Goal: Task Accomplishment & Management: Complete application form

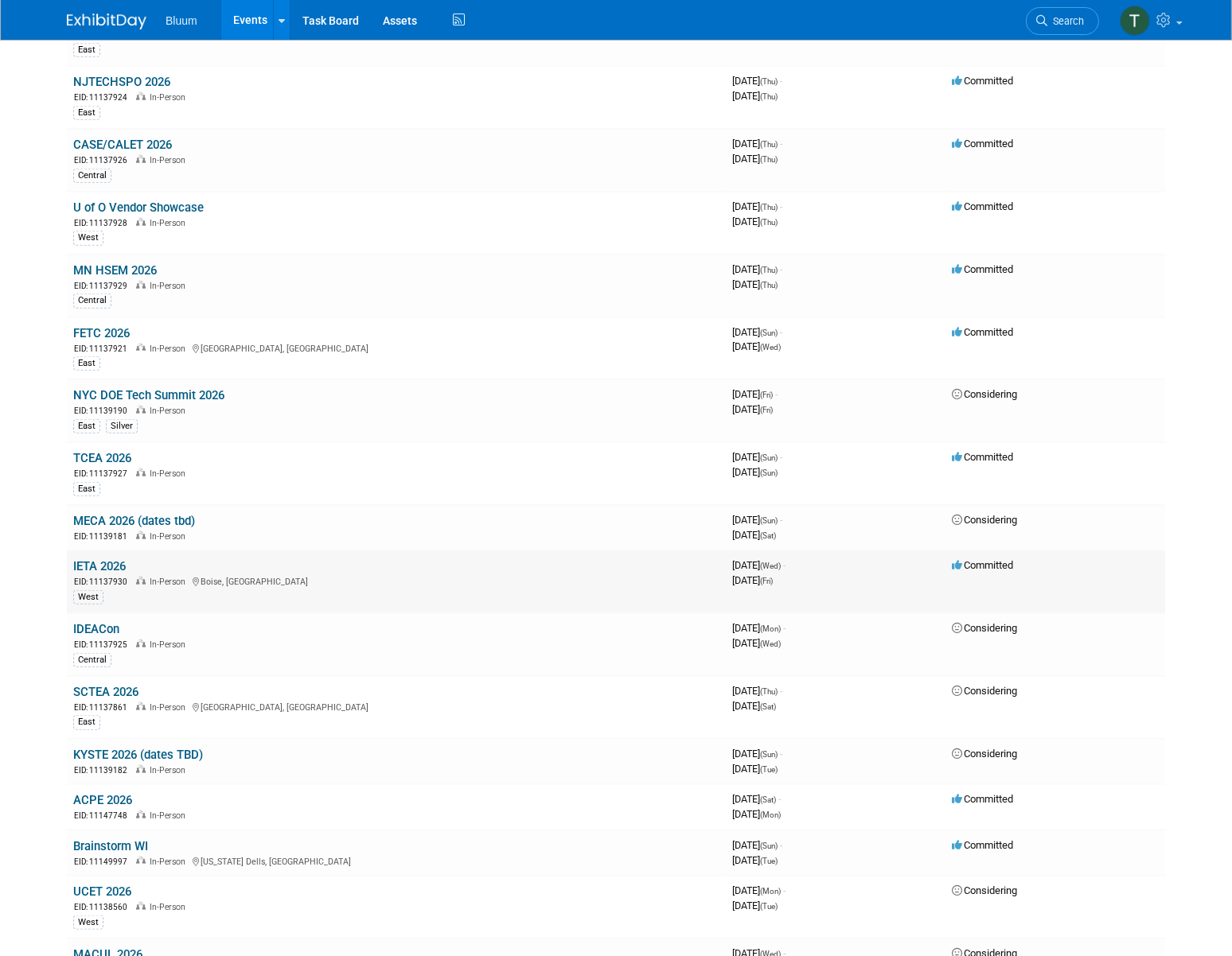
scroll to position [1808, 0]
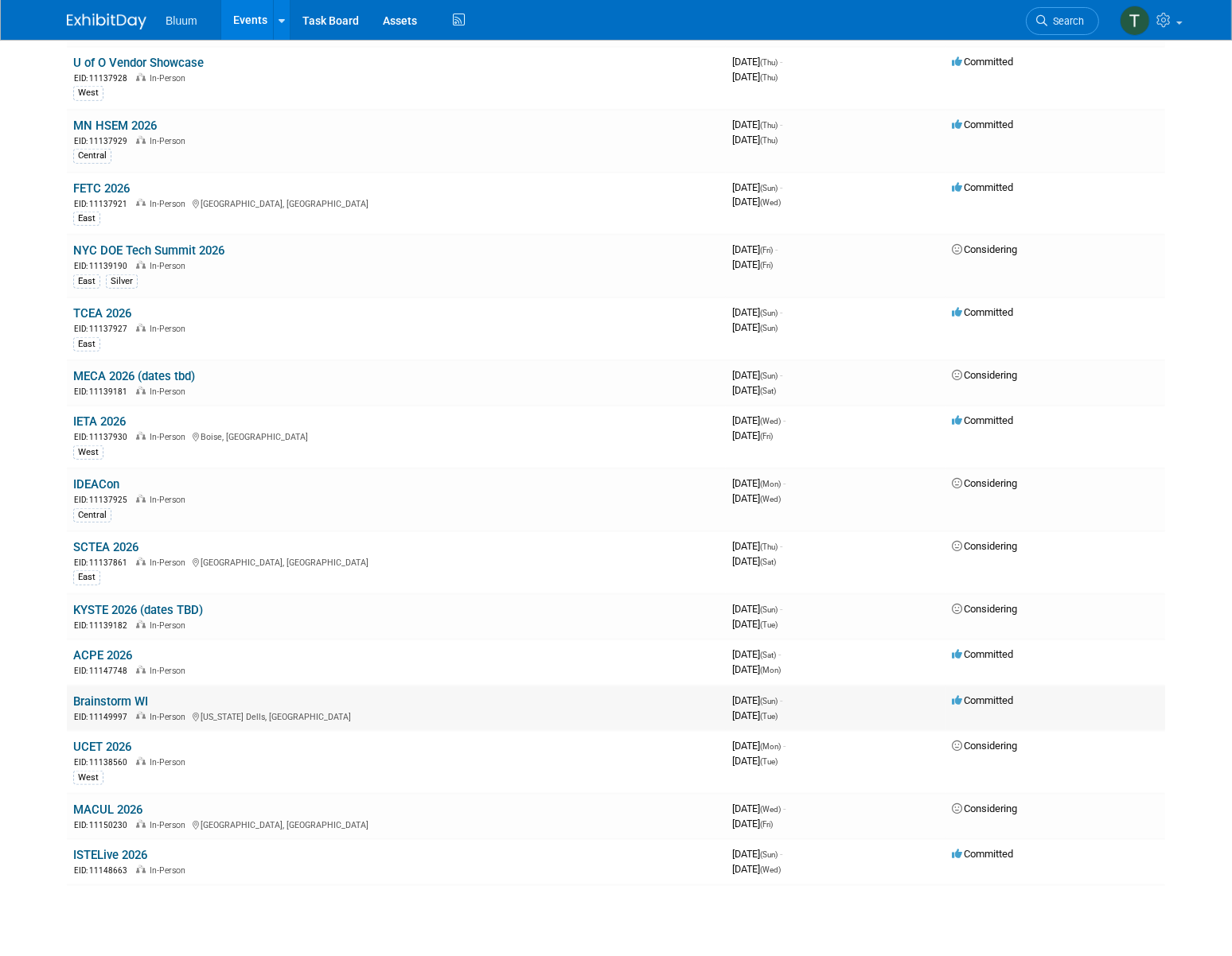
click at [128, 694] on link "Brainstorm WI" at bounding box center [110, 701] width 75 height 15
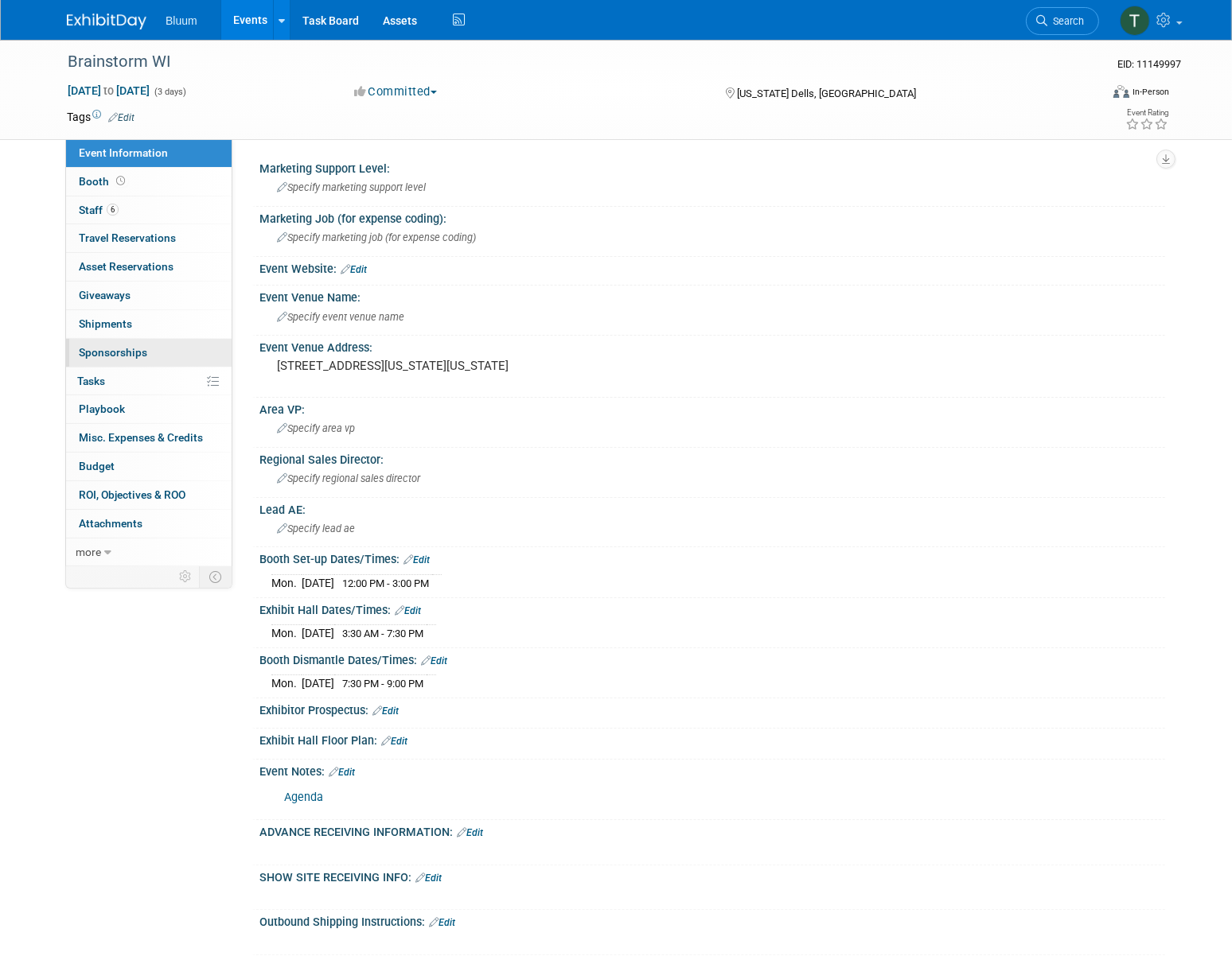
click at [118, 357] on span "Sponsorships 0" at bounding box center [113, 352] width 69 height 13
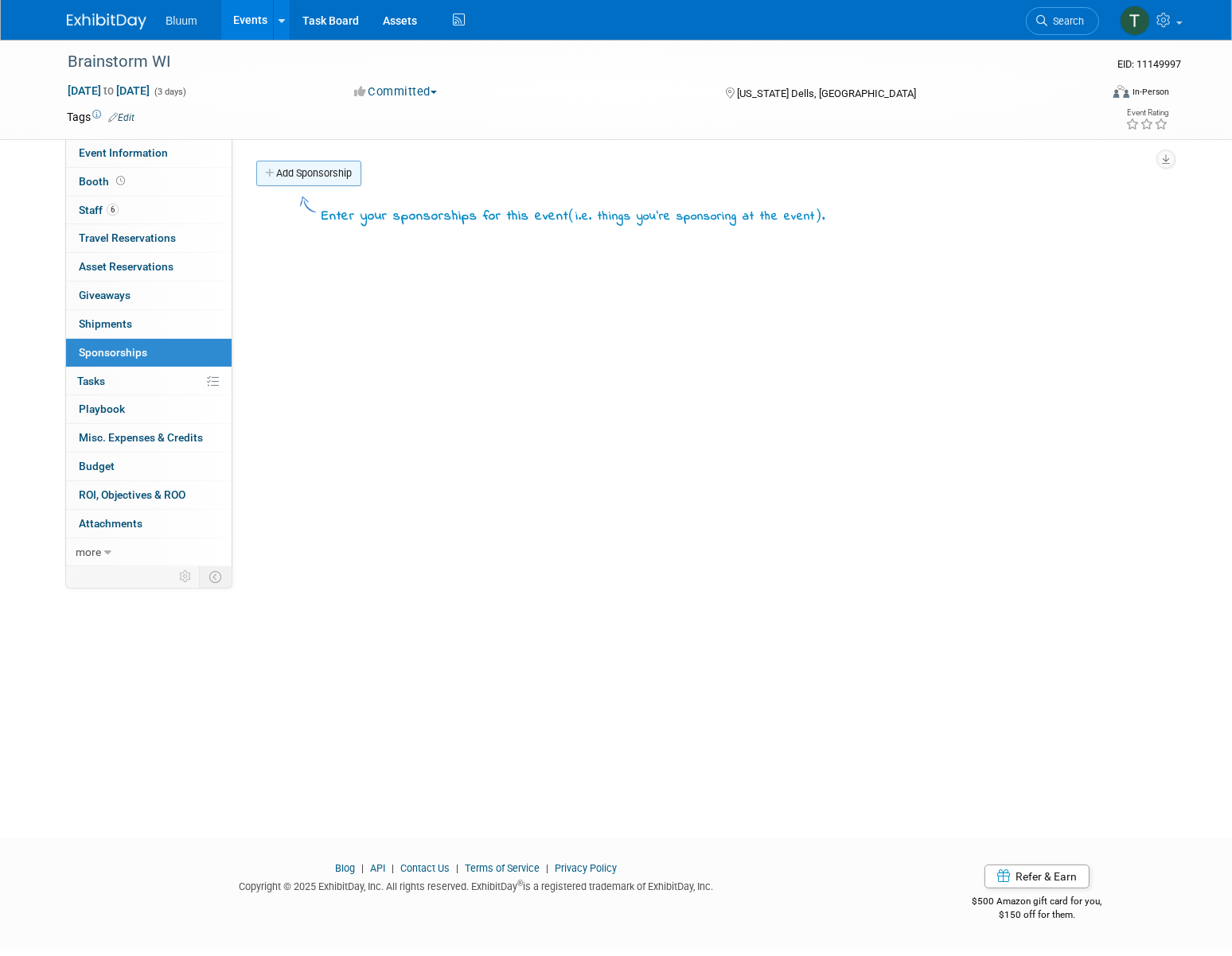
click at [335, 171] on link "Add Sponsorship" at bounding box center [308, 173] width 105 height 26
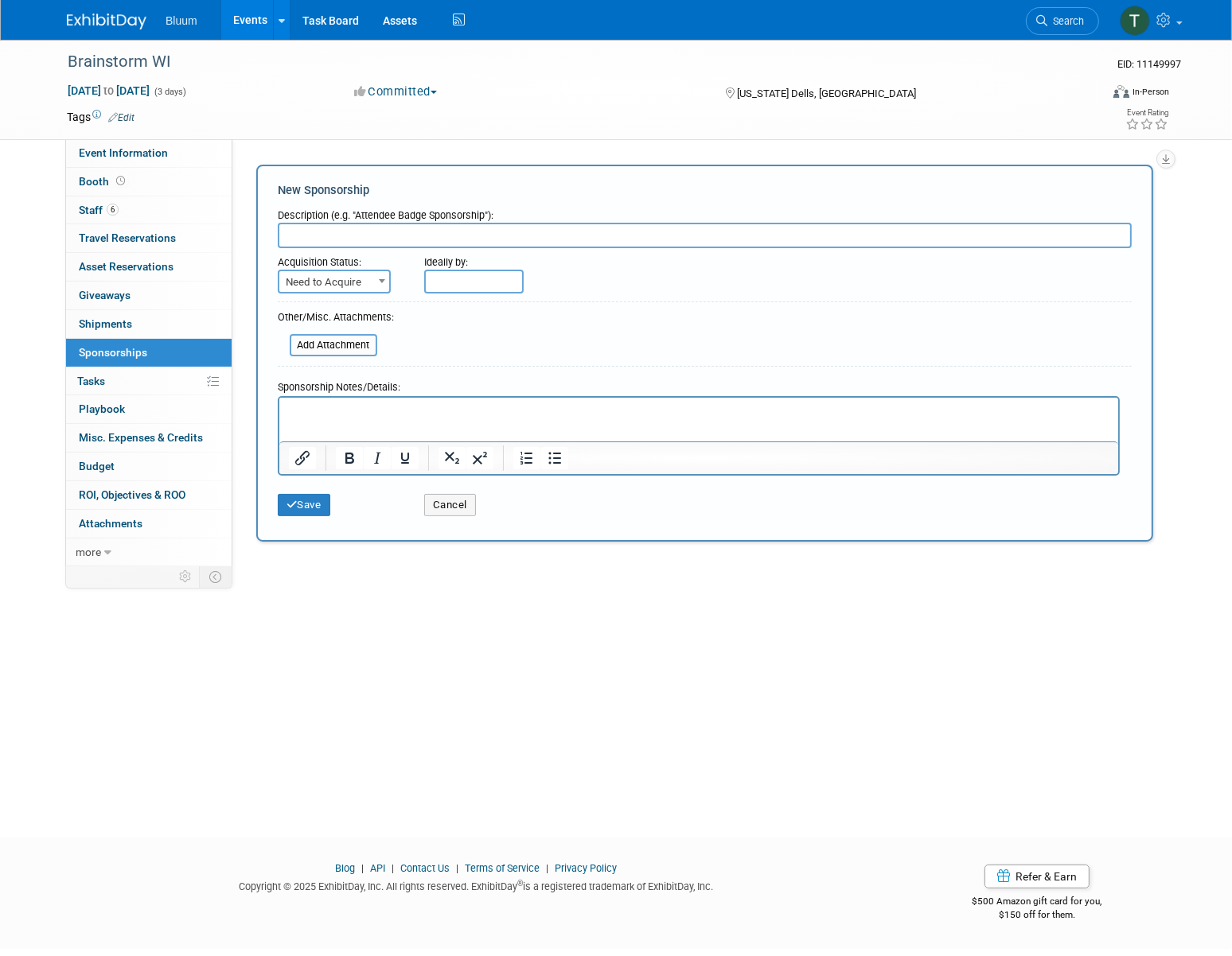
click at [312, 231] on input "text" at bounding box center [705, 236] width 854 height 26
type input "Vendor Showcase Booth"
click at [331, 289] on span "Need to Acquire" at bounding box center [335, 282] width 110 height 23
select select "2"
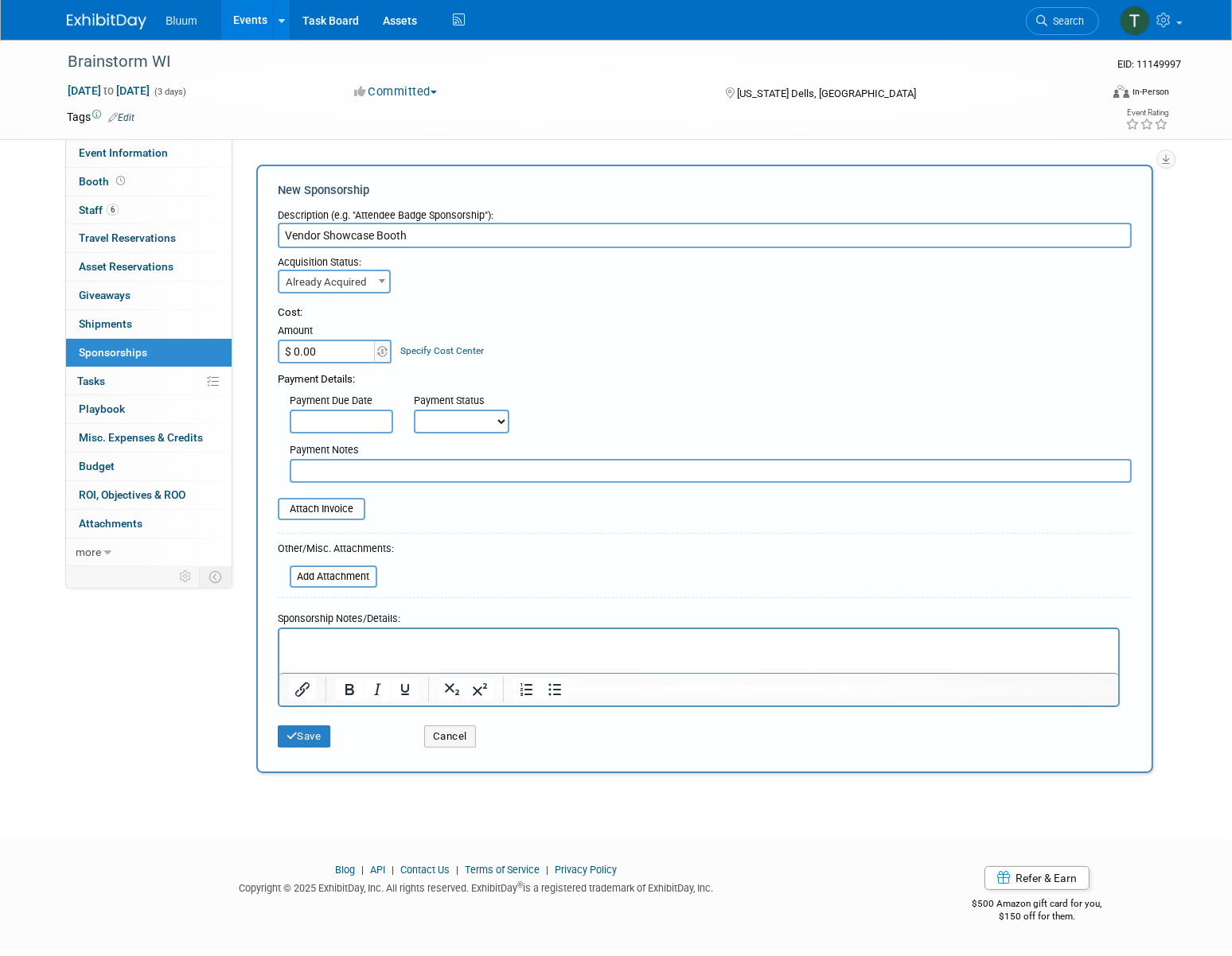
click at [345, 346] on input "$ 0.00" at bounding box center [327, 351] width 99 height 24
type input "$ 4,500.00"
click at [325, 417] on input "text" at bounding box center [340, 422] width 103 height 24
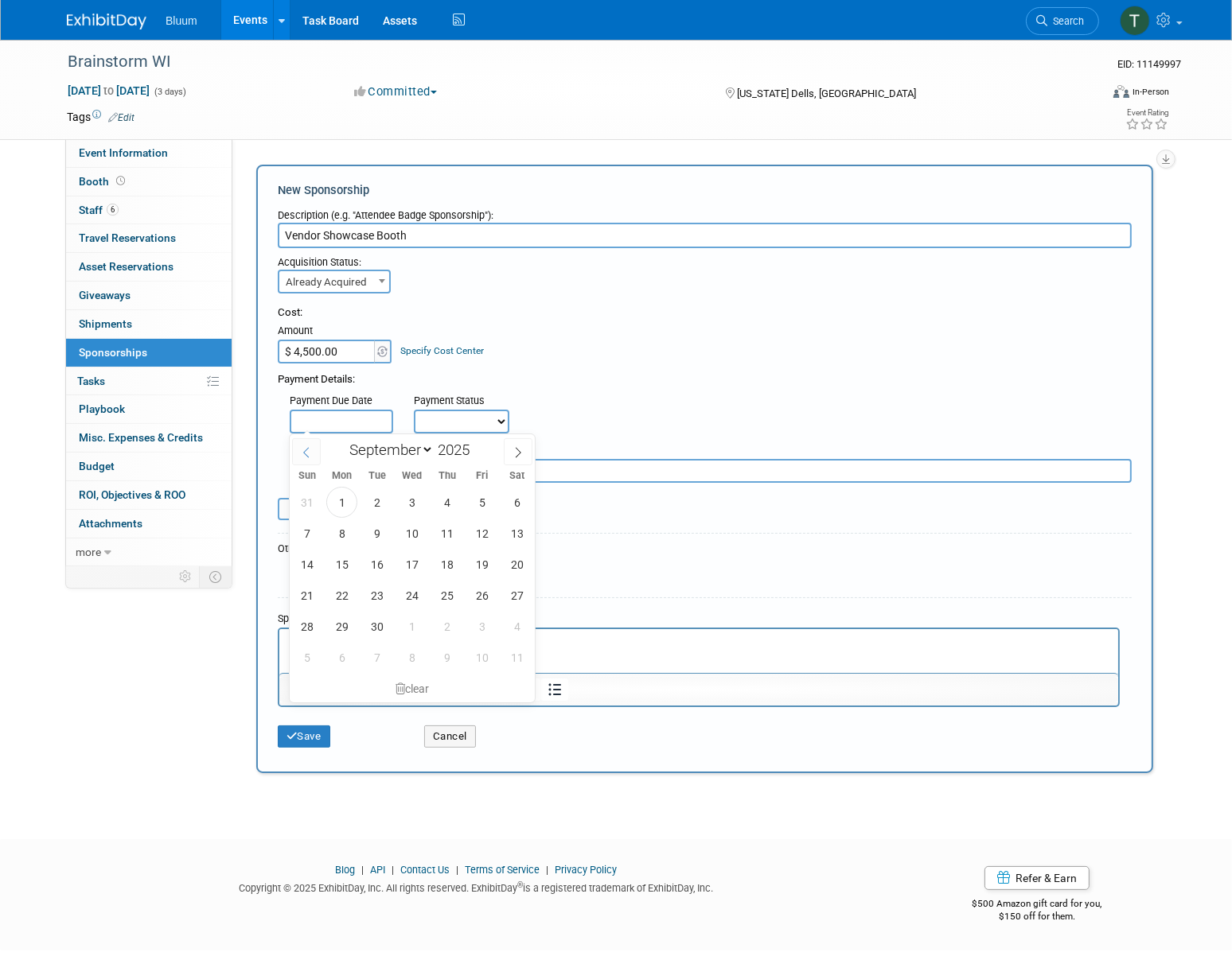
click at [302, 452] on icon at bounding box center [306, 452] width 11 height 11
select select "7"
click at [350, 656] on span "1" at bounding box center [342, 658] width 31 height 31
type input "Sep 1, 2025"
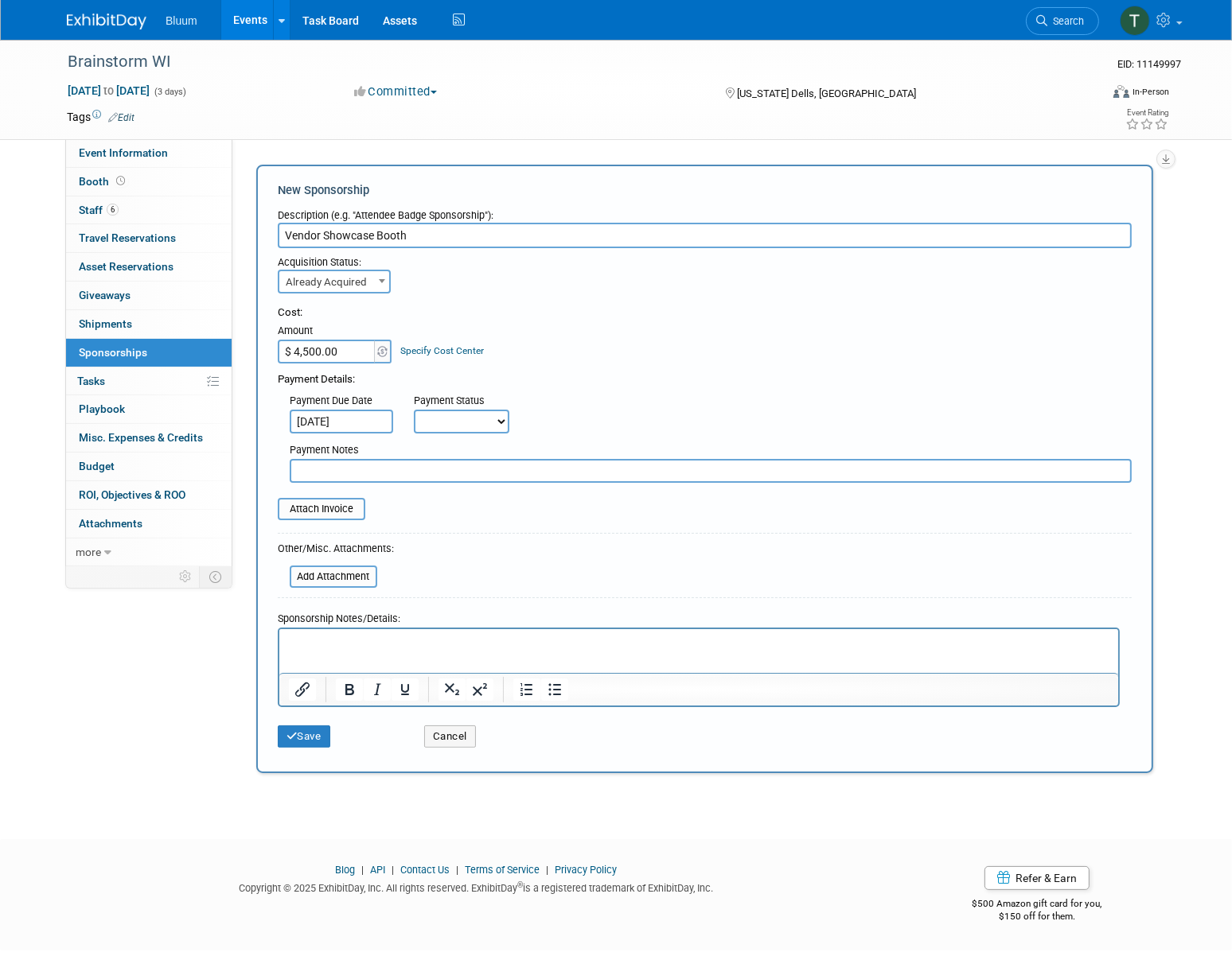
click at [369, 407] on div "Payment Due Date" at bounding box center [339, 401] width 100 height 16
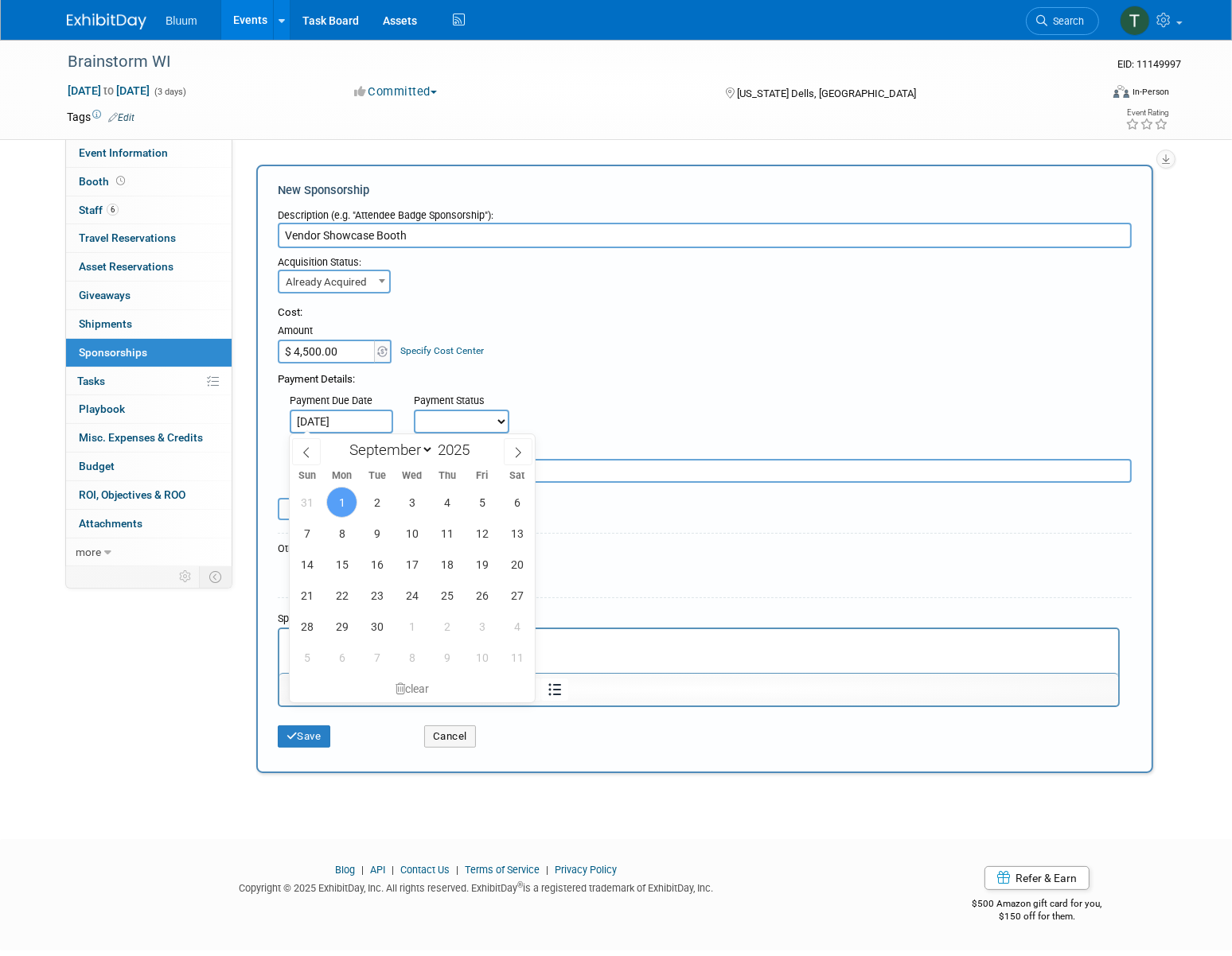
click at [368, 417] on input "Sep 1, 2025" at bounding box center [340, 422] width 103 height 24
click at [303, 448] on icon at bounding box center [306, 452] width 11 height 11
select select "7"
click at [348, 590] on span "18" at bounding box center [342, 596] width 31 height 31
type input "Aug 18, 2025"
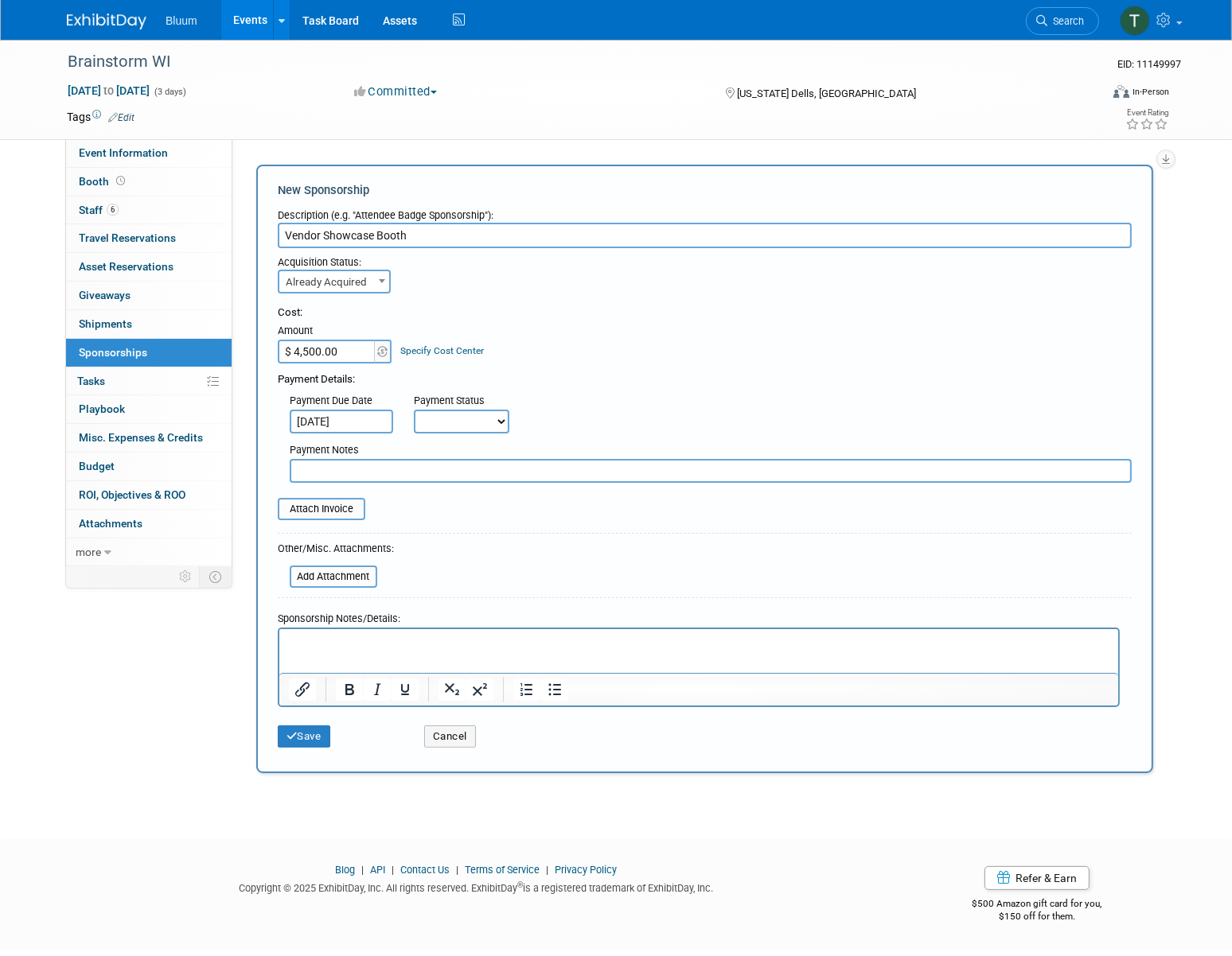
click at [471, 427] on select "Not Paid Yet Partially Paid Paid in Full" at bounding box center [462, 422] width 95 height 24
select select "1"
click at [414, 410] on select "Not Paid Yet Partially Paid Paid in Full" at bounding box center [462, 422] width 95 height 24
click at [315, 508] on input "file" at bounding box center [269, 508] width 190 height 19
click at [336, 513] on input "file" at bounding box center [269, 508] width 190 height 19
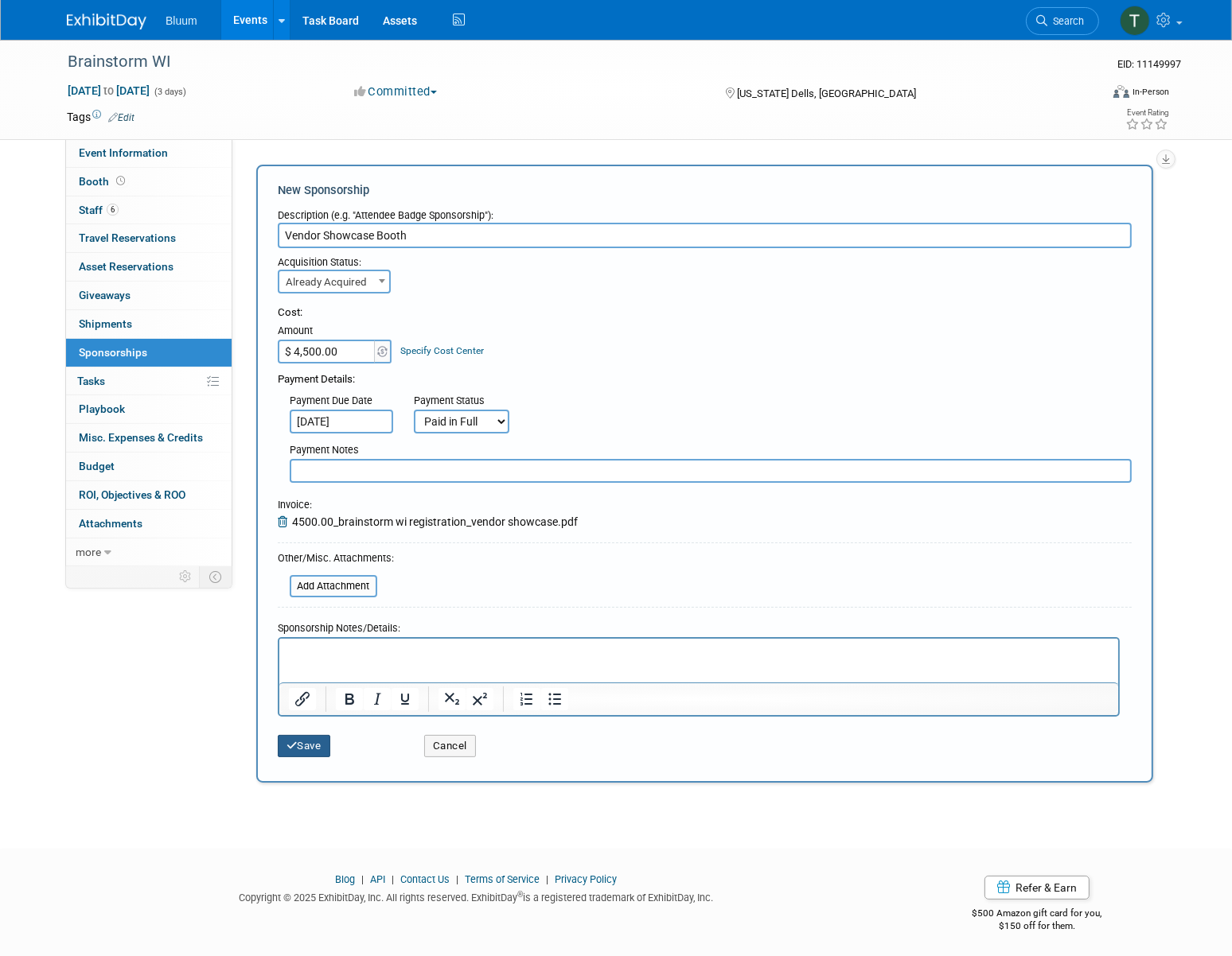
click at [310, 751] on button "Save" at bounding box center [303, 746] width 52 height 23
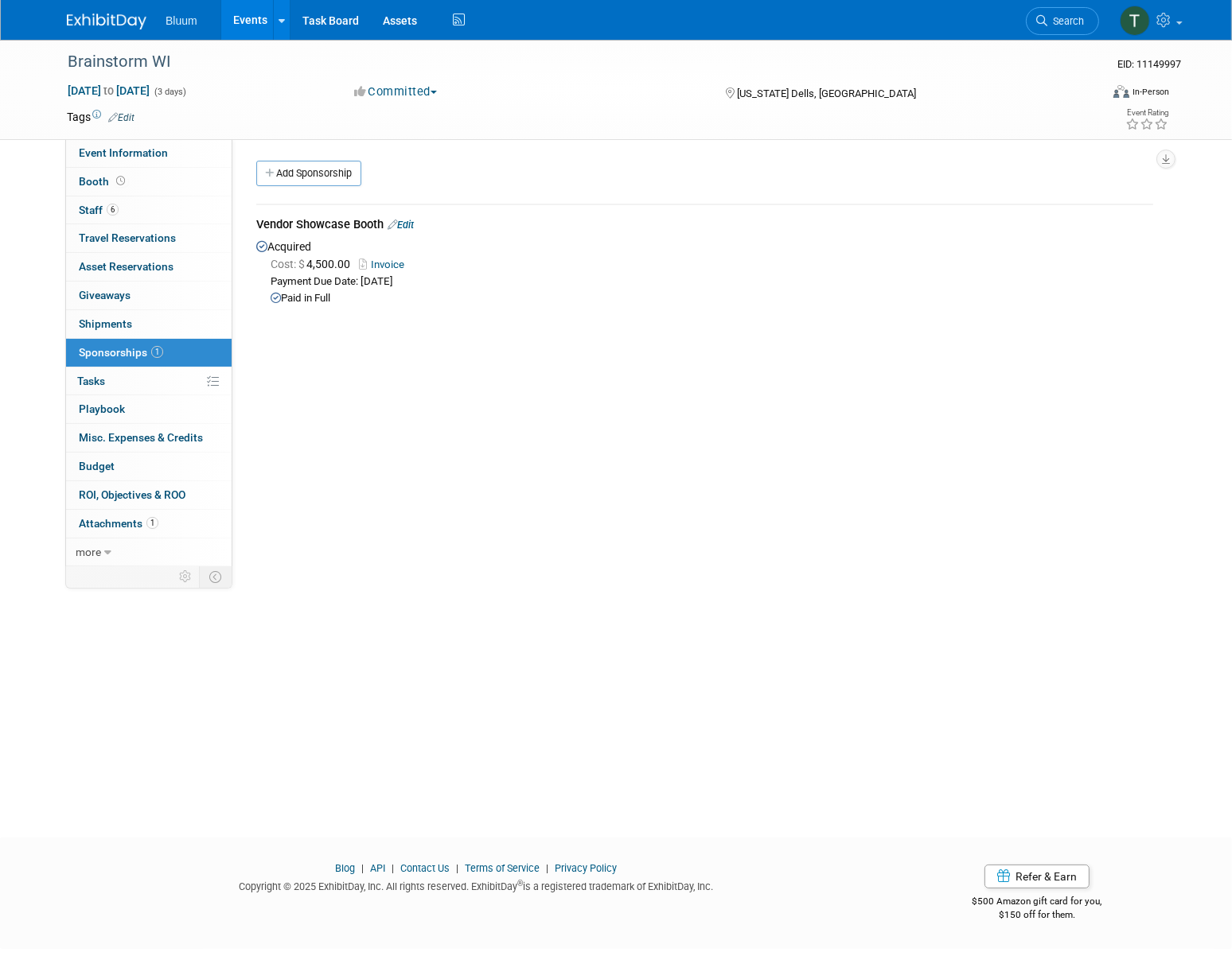
click at [588, 567] on div "Brainstorm WI EID: 11149997 Mar 8, 2026 to Mar 10, 2026 (3 days) Mar 8, 2026 to…" at bounding box center [616, 424] width 1232 height 769
